Goal: Navigation & Orientation: Go to known website

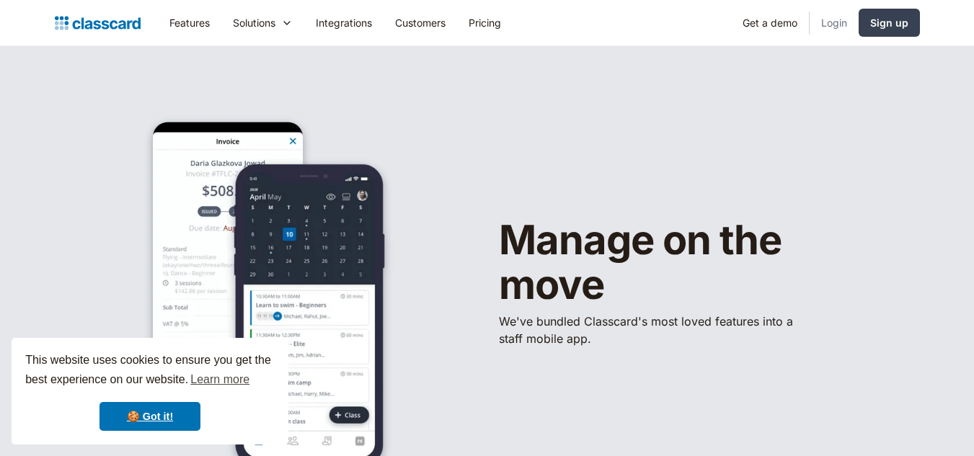
click at [828, 21] on link "Login" at bounding box center [834, 22] width 49 height 32
